Goal: Task Accomplishment & Management: Complete application form

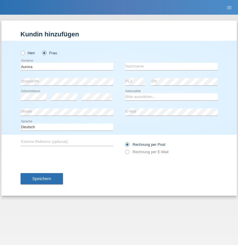
type input "Aurora"
click at [171, 66] on input "text" at bounding box center [171, 66] width 93 height 7
type input "Isgro"
select select "CH"
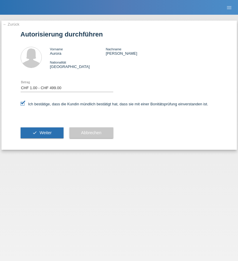
select select "1"
click at [42, 133] on span "Weiter" at bounding box center [45, 132] width 12 height 5
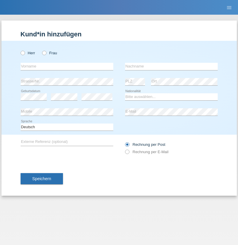
radio input "true"
click at [67, 66] on input "text" at bounding box center [67, 66] width 93 height 7
type input "sébastien"
click at [171, 66] on input "text" at bounding box center [171, 66] width 93 height 7
type input "Rollier"
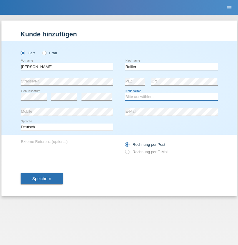
select select "CH"
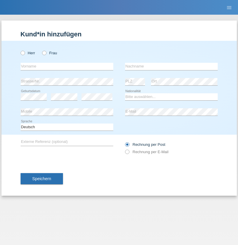
radio input "true"
click at [67, 66] on input "text" at bounding box center [67, 66] width 93 height 7
type input "Tihomir"
click at [171, 66] on input "text" at bounding box center [171, 66] width 93 height 7
type input "[PERSON_NAME]"
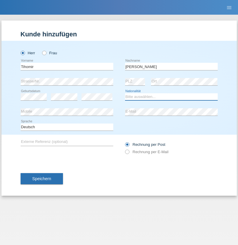
select select "HR"
select select "C"
select select "20"
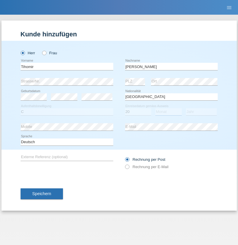
select select "07"
select select "2009"
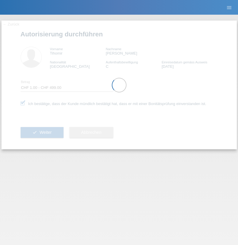
select select "1"
